Goal: Information Seeking & Learning: Learn about a topic

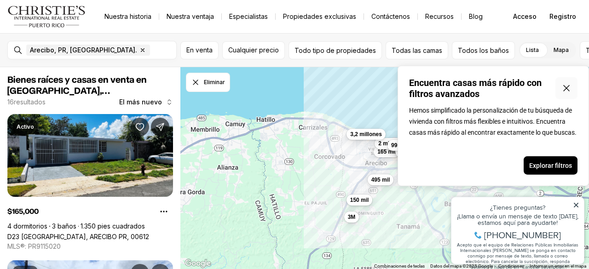
click at [565, 88] on icon "Cerrar ventana emergente" at bounding box center [566, 88] width 11 height 11
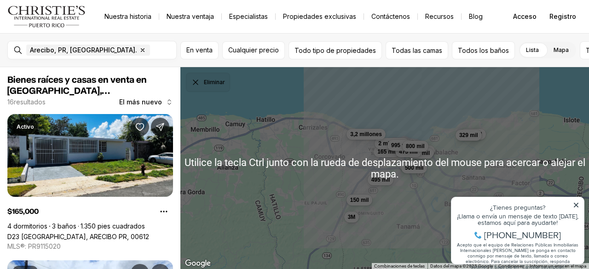
click at [202, 83] on button "Eliminar" at bounding box center [208, 82] width 44 height 19
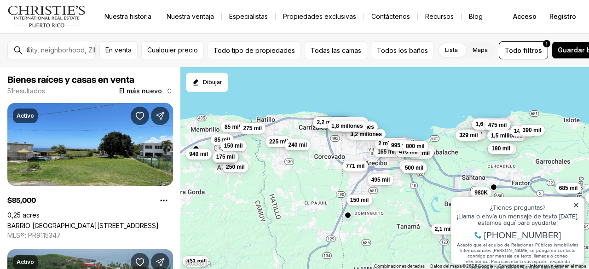
click at [416, 64] on div "En venta Cualquier precio Todo tipo de propiedades Todas las camas Todos los ba…" at bounding box center [294, 50] width 589 height 34
click at [577, 204] on icon at bounding box center [576, 205] width 5 height 5
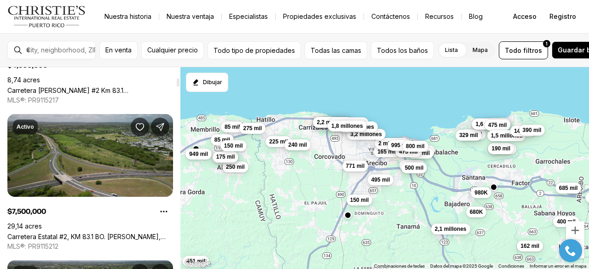
scroll to position [464, 0]
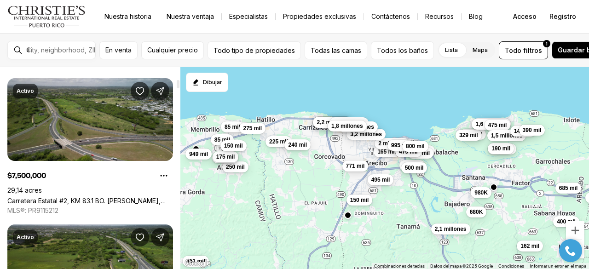
drag, startPoint x: 178, startPoint y: 74, endPoint x: 180, endPoint y: 86, distance: 12.3
click at [179, 86] on div at bounding box center [178, 84] width 3 height 8
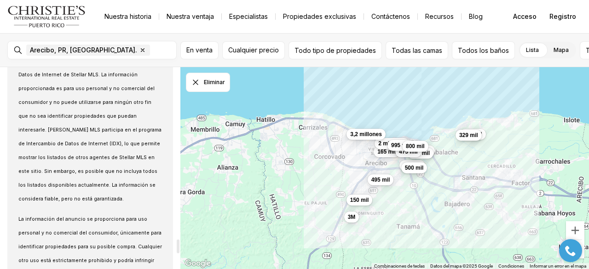
click at [177, 246] on div at bounding box center [178, 168] width 5 height 202
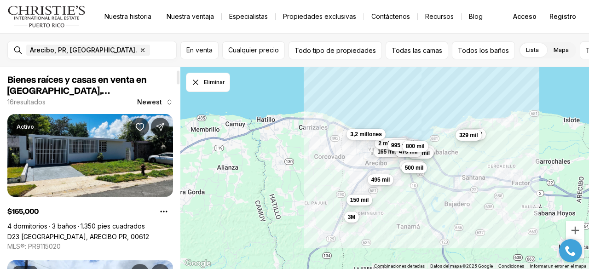
drag, startPoint x: 177, startPoint y: 246, endPoint x: 178, endPoint y: 71, distance: 175.3
click at [178, 71] on div at bounding box center [178, 77] width 3 height 14
